Goal: Task Accomplishment & Management: Complete application form

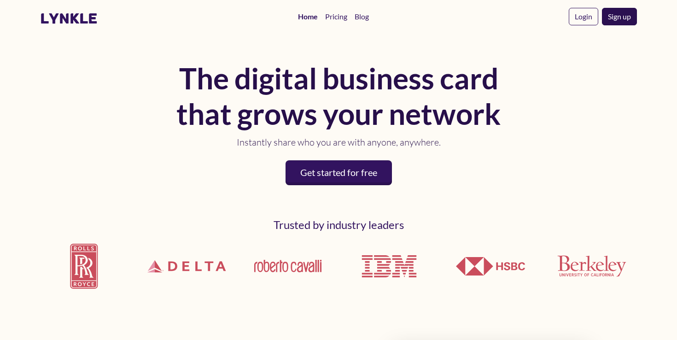
click at [615, 19] on link "Sign up" at bounding box center [619, 16] width 35 height 17
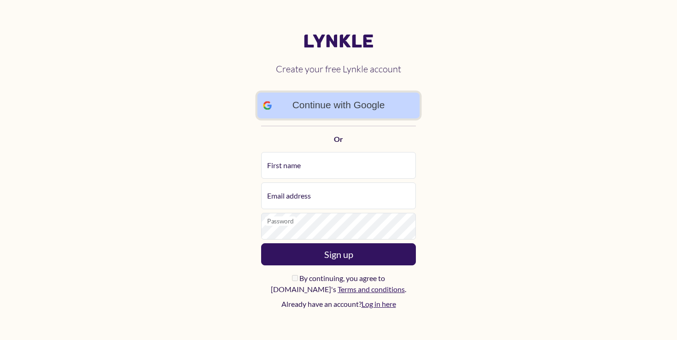
click at [357, 101] on link "Continue with Google" at bounding box center [338, 106] width 163 height 26
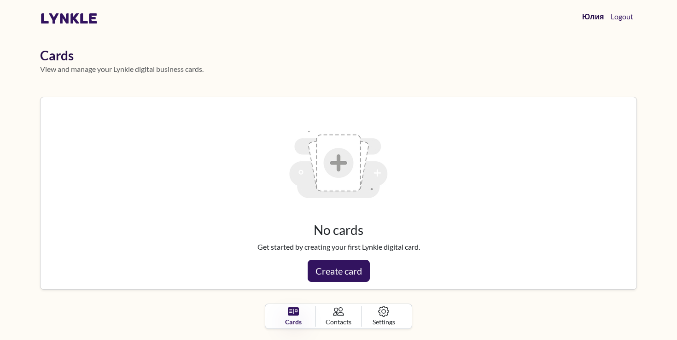
click at [588, 17] on link "Юлия" at bounding box center [592, 16] width 29 height 19
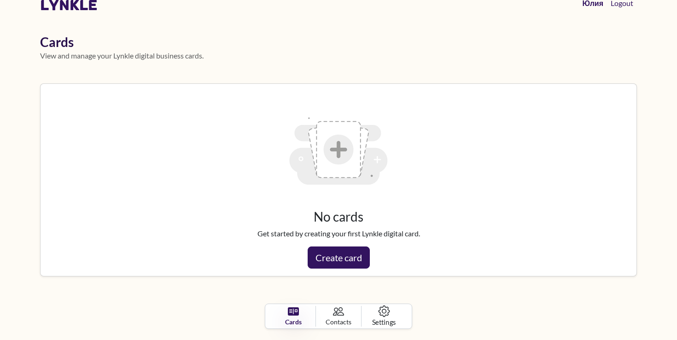
click at [384, 306] on icon at bounding box center [384, 311] width 12 height 12
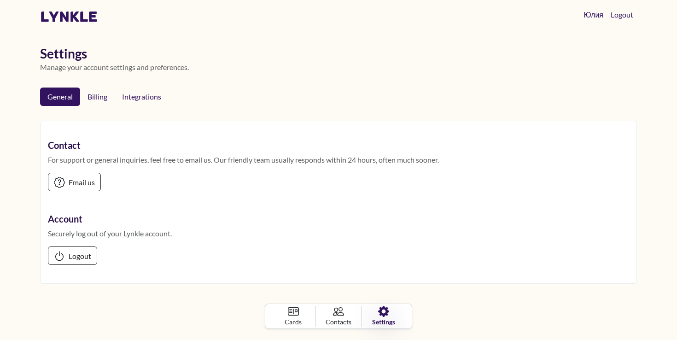
scroll to position [1, 0]
click at [104, 102] on link "Billing" at bounding box center [97, 96] width 36 height 19
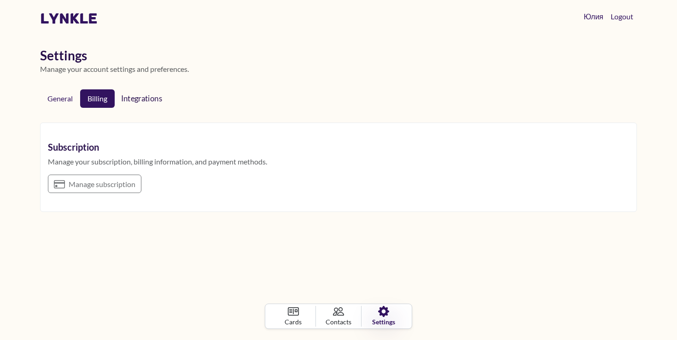
click at [134, 93] on span "Integrations" at bounding box center [143, 97] width 45 height 9
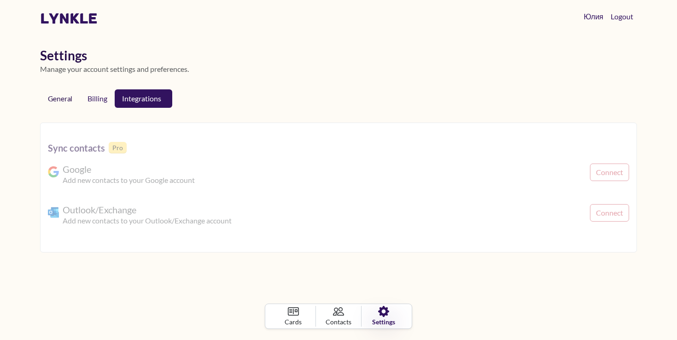
click at [70, 95] on link "General" at bounding box center [60, 98] width 39 height 18
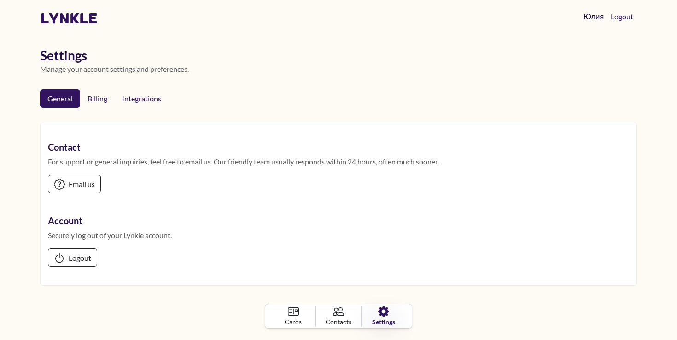
click at [590, 20] on link "Юлия" at bounding box center [593, 16] width 28 height 19
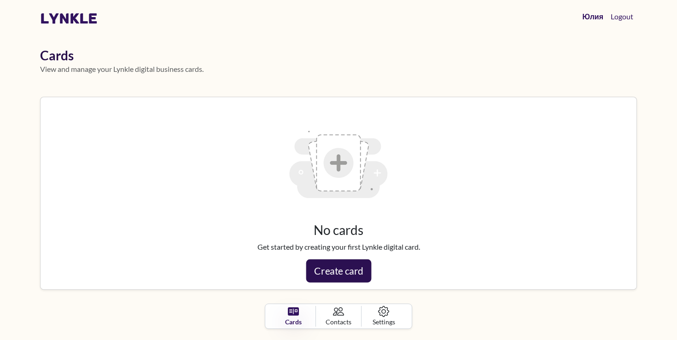
click at [361, 268] on link "Create card" at bounding box center [338, 270] width 65 height 23
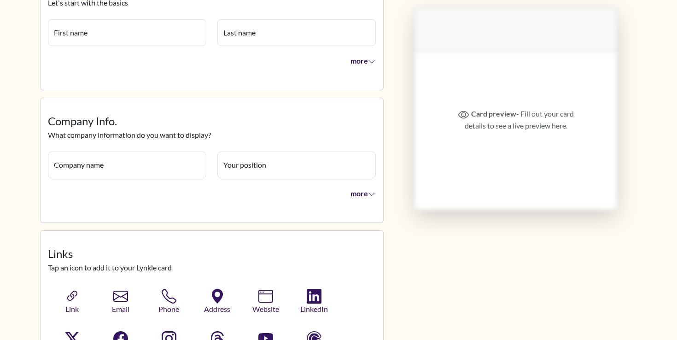
scroll to position [124, 0]
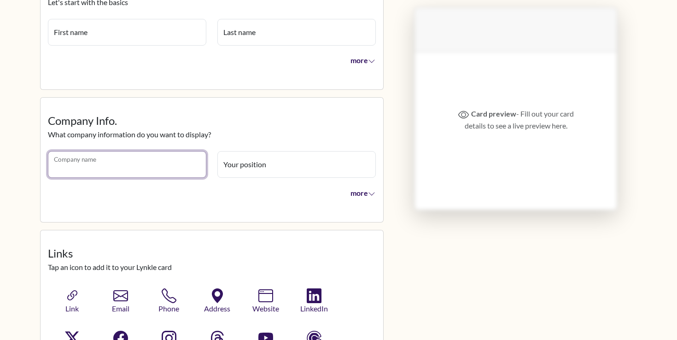
click at [98, 165] on input "Company name" at bounding box center [127, 164] width 158 height 27
type input "**********"
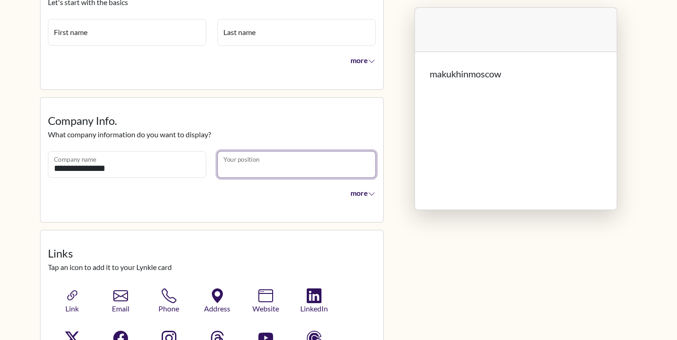
click at [229, 169] on input "Your position" at bounding box center [296, 164] width 158 height 27
type input "*******"
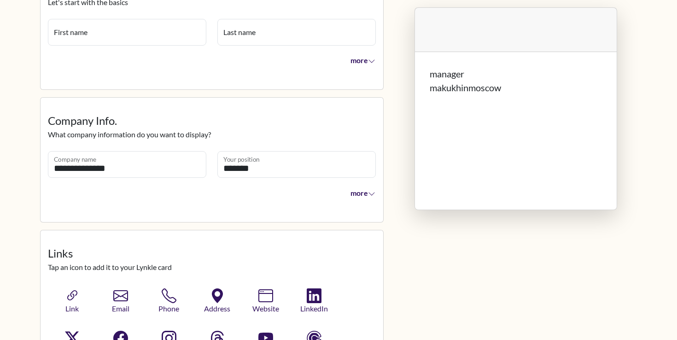
click at [224, 199] on div "more" at bounding box center [211, 194] width 339 height 22
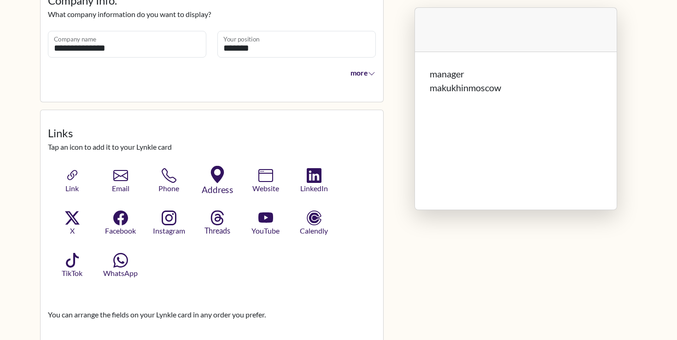
scroll to position [256, 0]
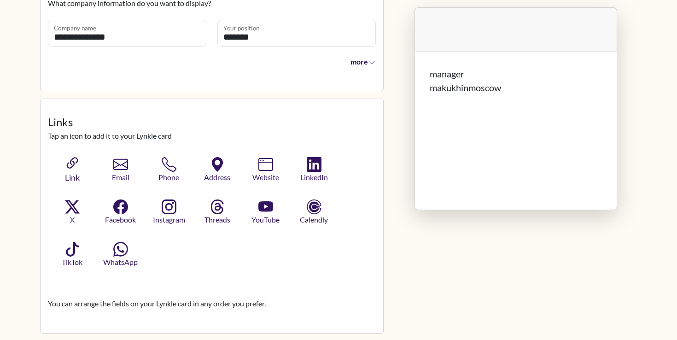
click at [86, 167] on button "Link" at bounding box center [71, 169] width 49 height 29
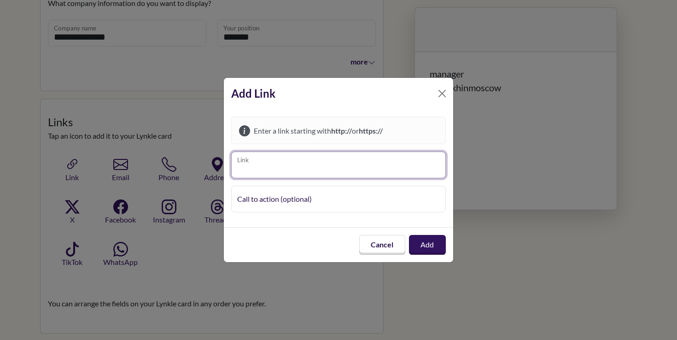
paste input "**********"
type input "**********"
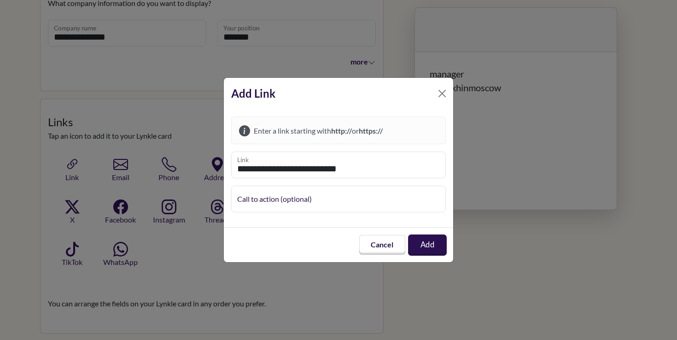
click at [425, 239] on button "Add" at bounding box center [427, 244] width 39 height 21
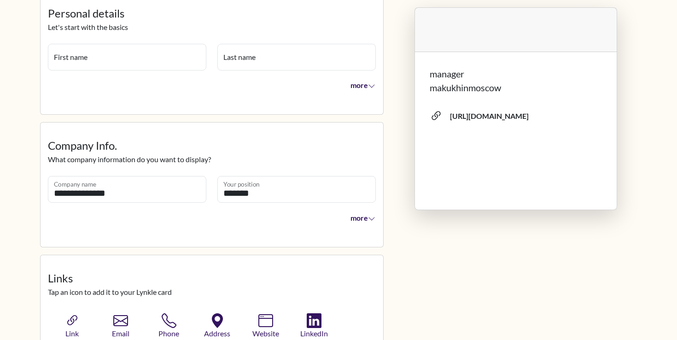
scroll to position [93, 0]
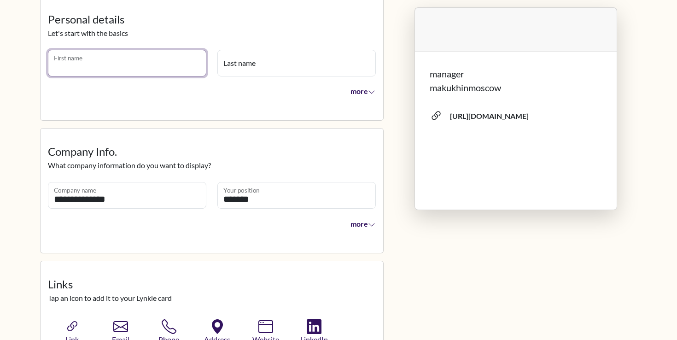
click at [148, 66] on input "First name" at bounding box center [127, 63] width 158 height 27
type input "****"
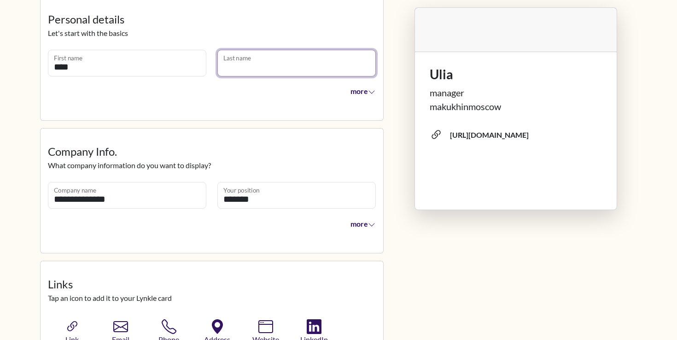
click at [251, 66] on input "Last name" at bounding box center [296, 63] width 158 height 27
type input "********"
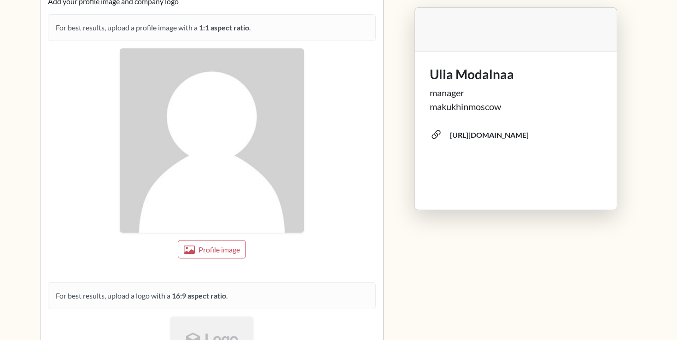
scroll to position [751, 0]
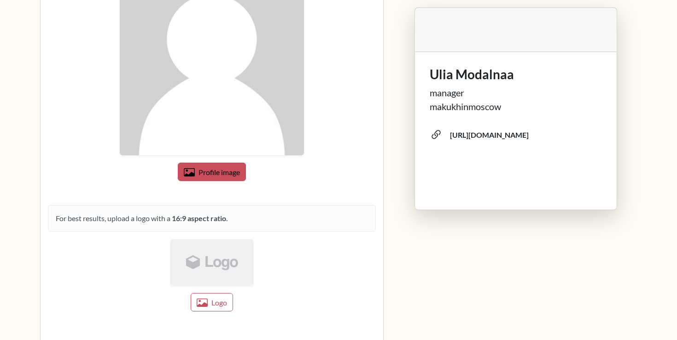
click at [223, 168] on span "Profile image" at bounding box center [218, 172] width 41 height 9
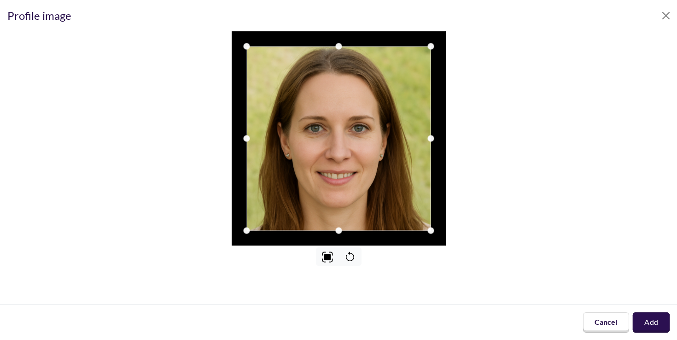
click at [648, 323] on button "Add" at bounding box center [650, 322] width 37 height 20
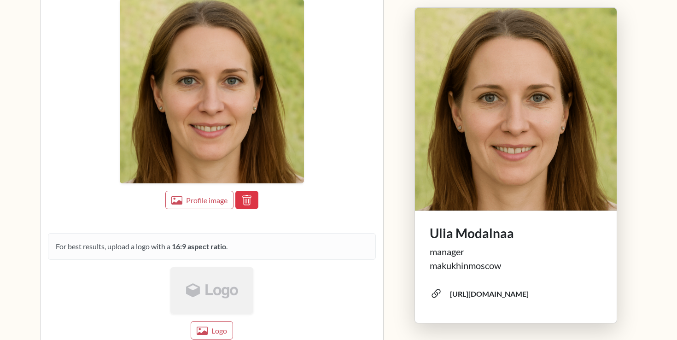
scroll to position [775, 0]
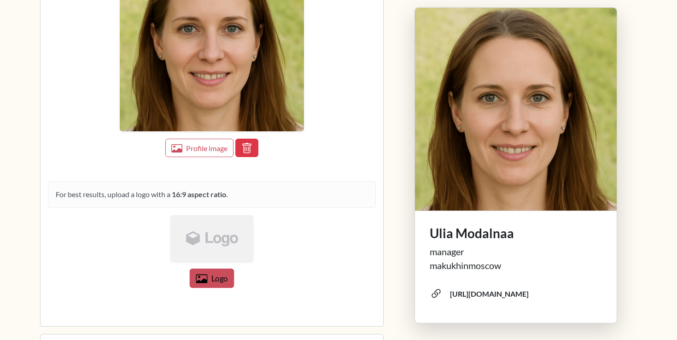
click at [209, 275] on button "Logo" at bounding box center [212, 277] width 45 height 19
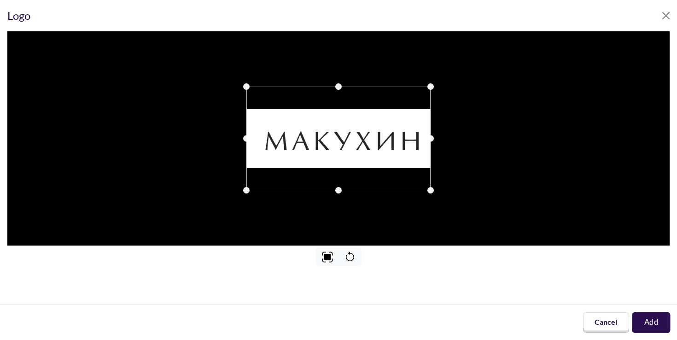
click at [648, 316] on button "Add" at bounding box center [651, 322] width 38 height 21
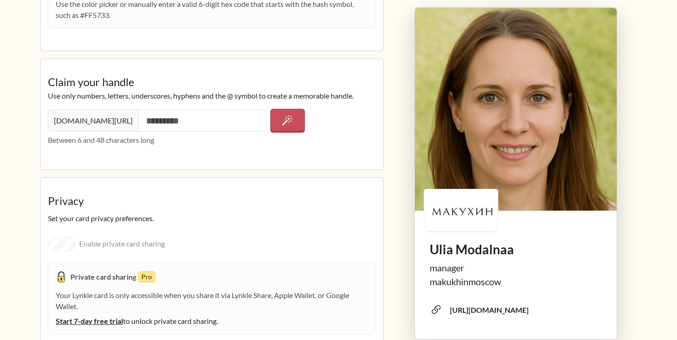
scroll to position [1368, 0]
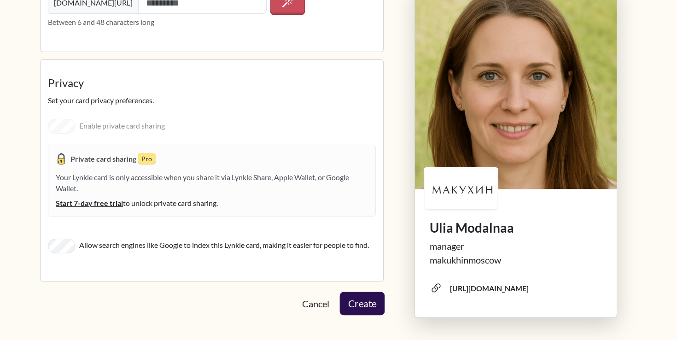
click at [358, 298] on button "Create" at bounding box center [362, 302] width 45 height 23
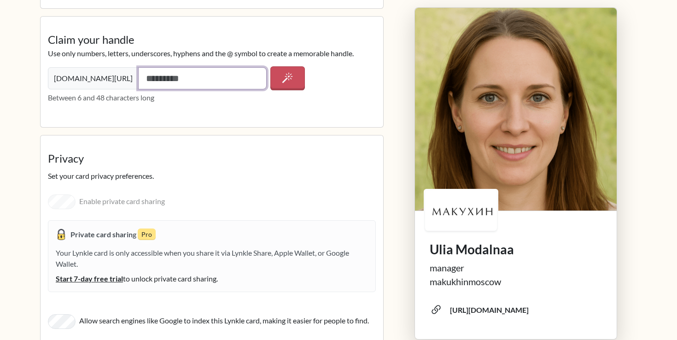
scroll to position [1292, 0]
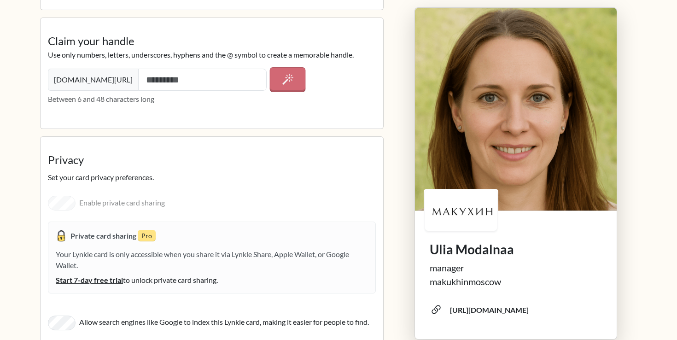
click at [281, 88] on button "button" at bounding box center [287, 79] width 36 height 24
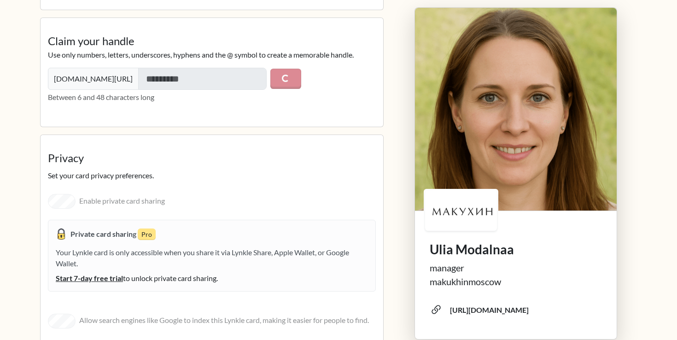
type input "**********"
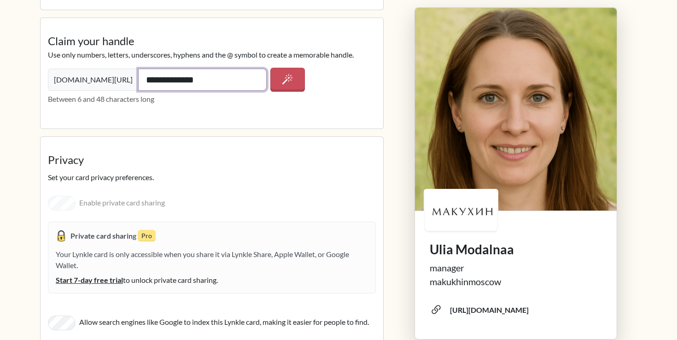
click at [231, 86] on input "**********" at bounding box center [202, 80] width 128 height 22
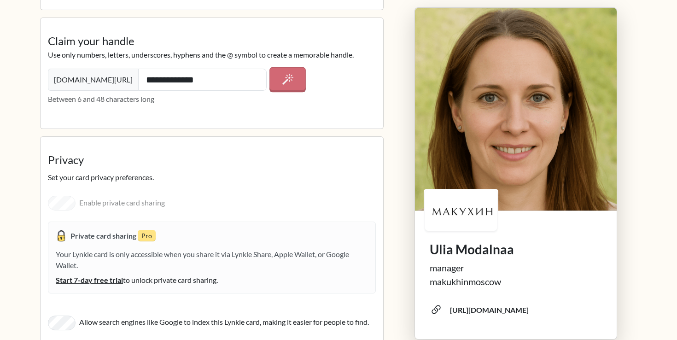
click at [278, 83] on button "button" at bounding box center [287, 79] width 36 height 25
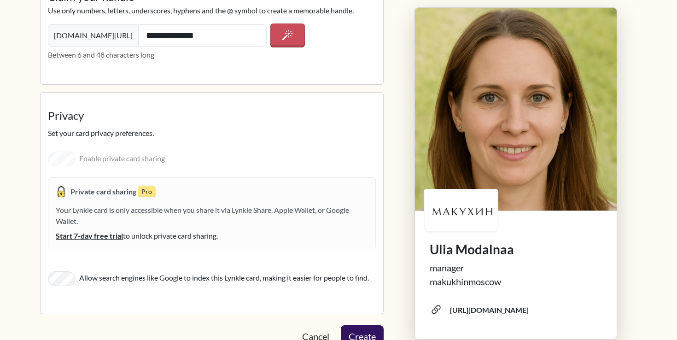
scroll to position [1368, 0]
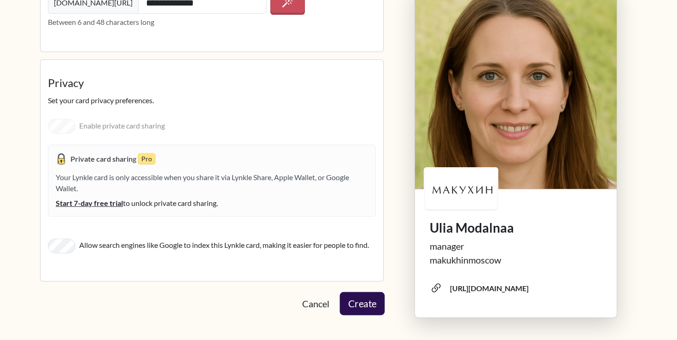
click at [353, 303] on button "Create" at bounding box center [362, 302] width 45 height 23
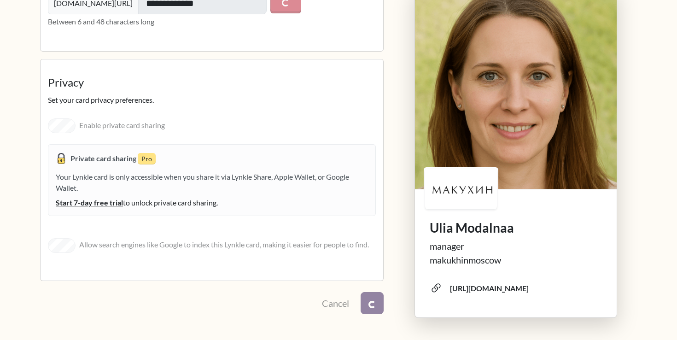
scroll to position [1367, 0]
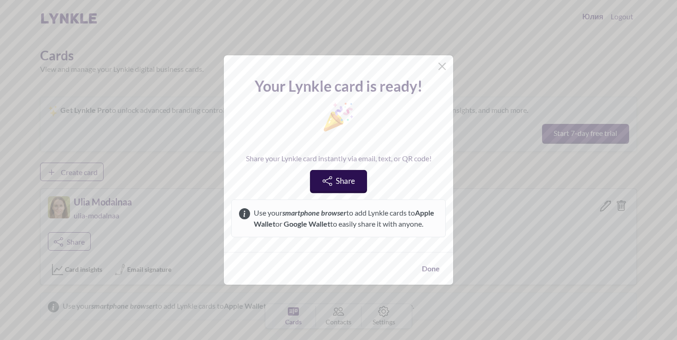
click at [354, 177] on span "Share" at bounding box center [345, 180] width 19 height 9
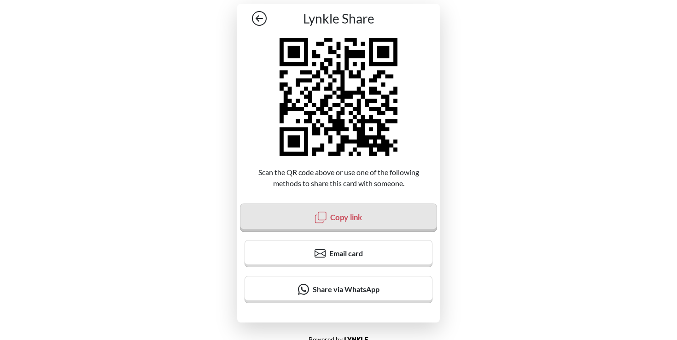
click at [350, 220] on span "Copy link" at bounding box center [346, 216] width 32 height 9
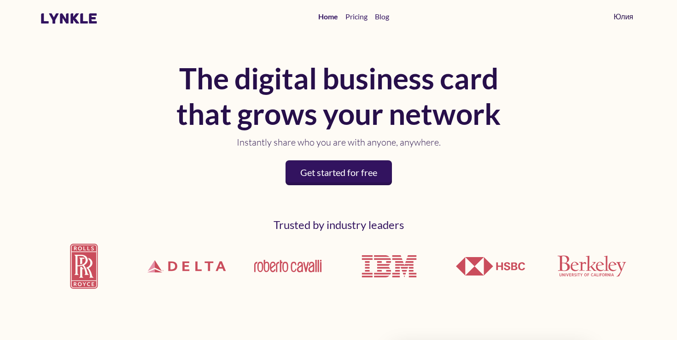
click at [616, 16] on link "Юлия" at bounding box center [623, 16] width 27 height 18
click at [622, 18] on link "Юлия" at bounding box center [623, 16] width 27 height 18
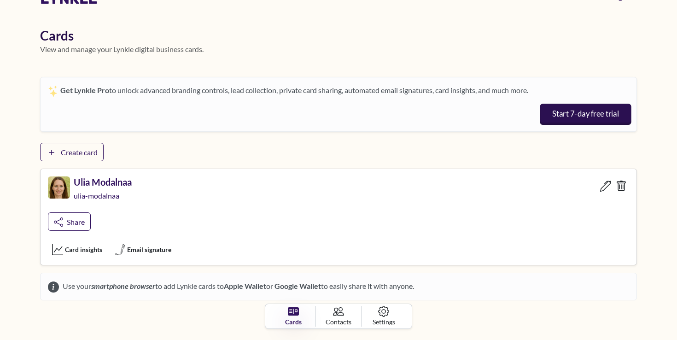
scroll to position [44, 0]
